Goal: Task Accomplishment & Management: Use online tool/utility

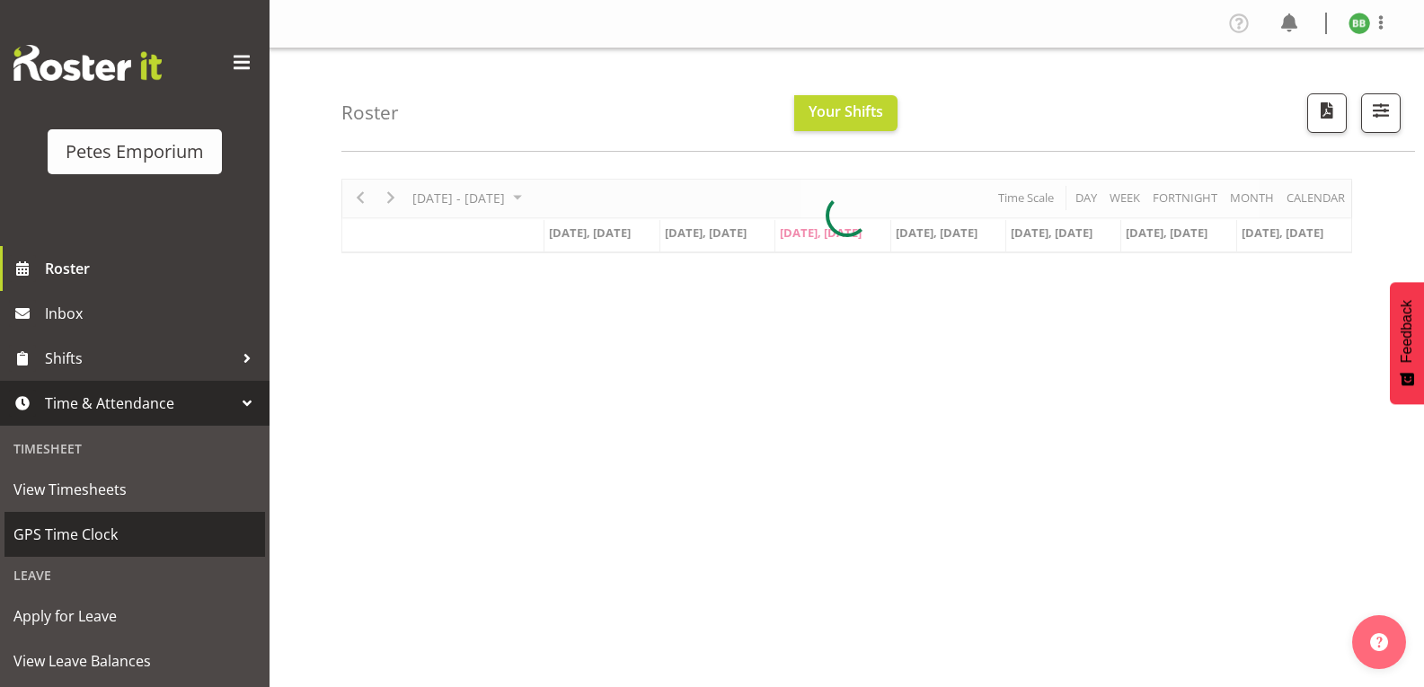
click at [134, 533] on span "GPS Time Clock" at bounding box center [134, 534] width 243 height 27
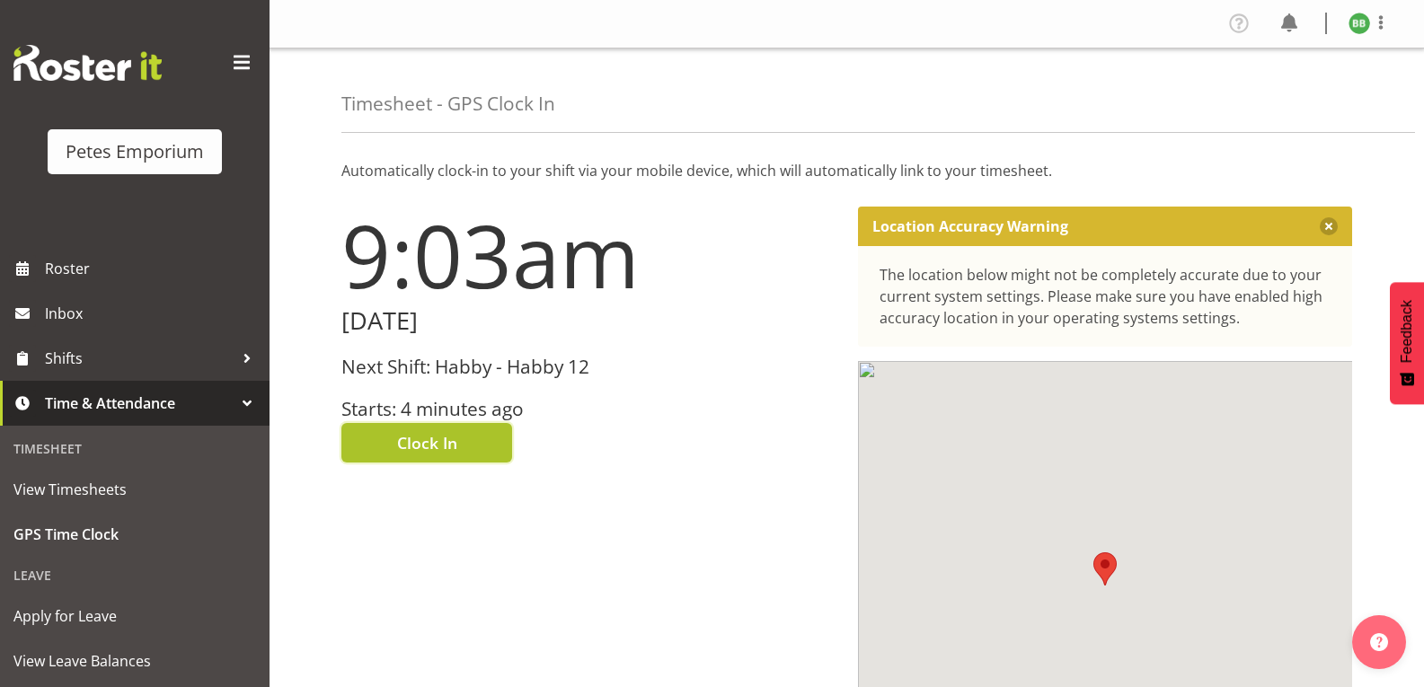
click at [446, 444] on span "Clock In" at bounding box center [427, 442] width 60 height 23
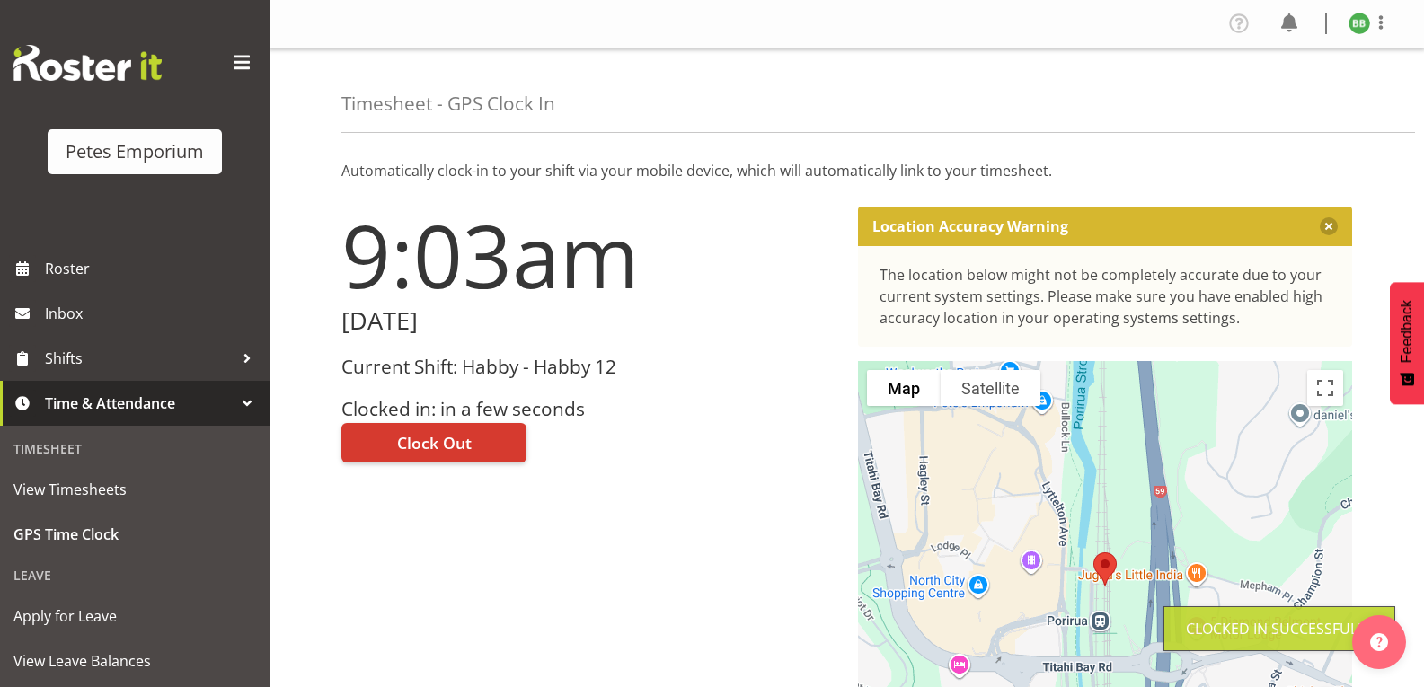
click at [1362, 24] on img at bounding box center [1360, 24] width 22 height 22
click at [1299, 92] on link "Log Out" at bounding box center [1305, 94] width 173 height 32
